Goal: Task Accomplishment & Management: Complete application form

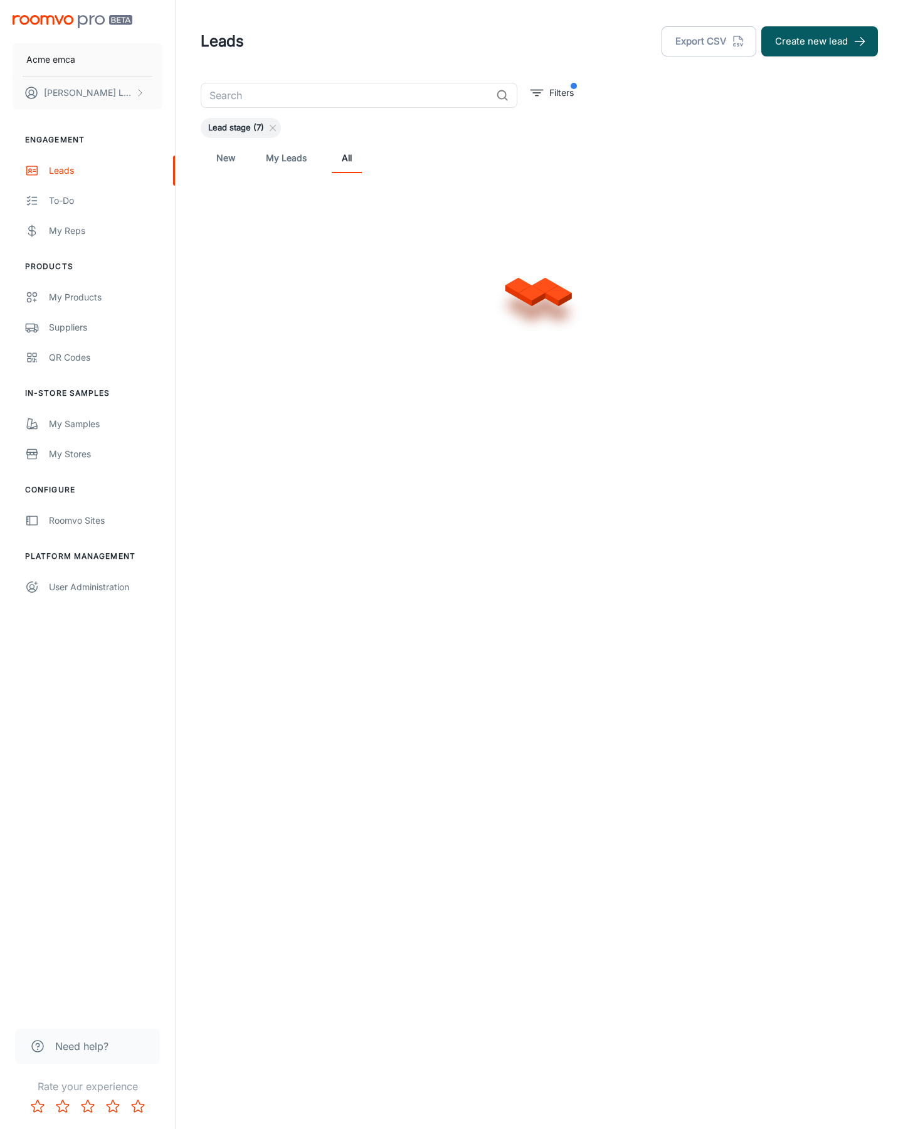
click at [820, 41] on button "Create new lead" at bounding box center [820, 41] width 117 height 30
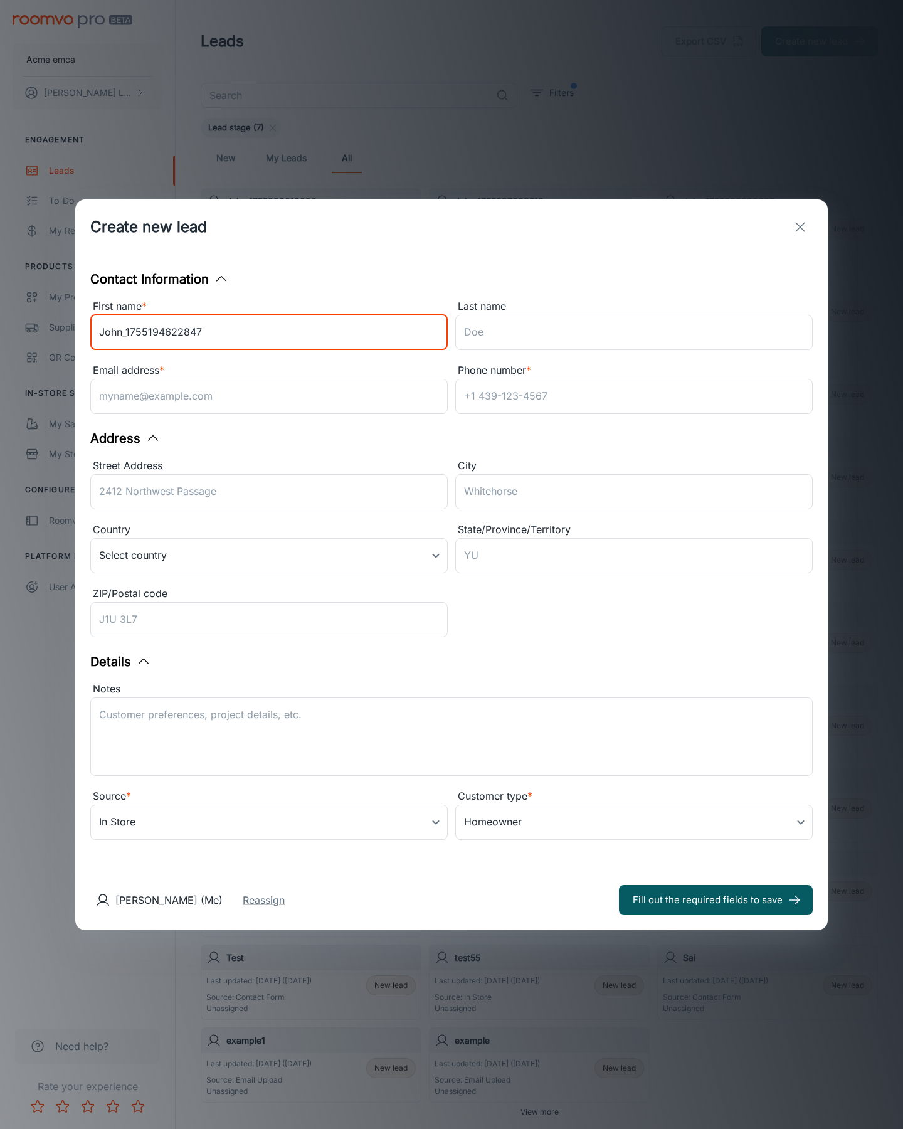
type input "John_1755194622847"
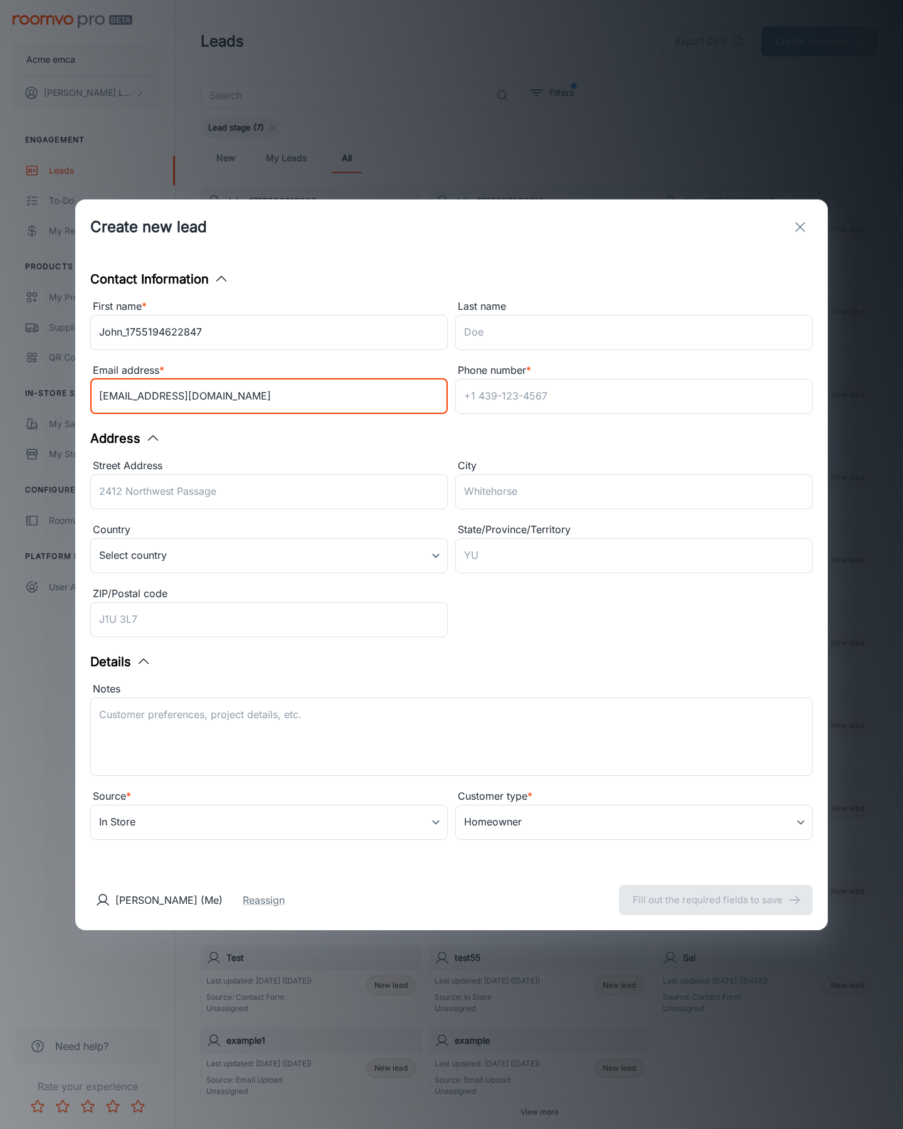
type input "[EMAIL_ADDRESS][DOMAIN_NAME]"
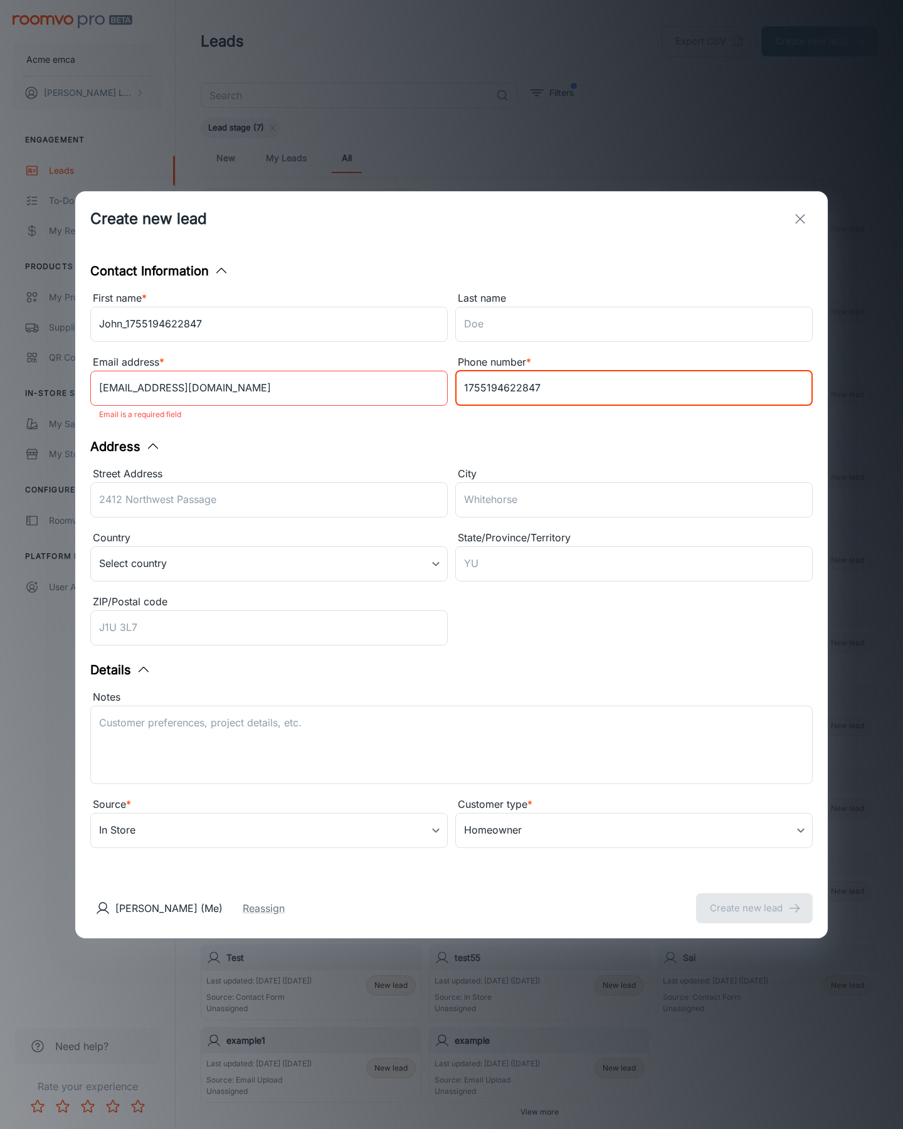
type input "1755194622847"
click at [755, 900] on button "Create new lead" at bounding box center [754, 908] width 117 height 30
